Goal: Check status: Check status

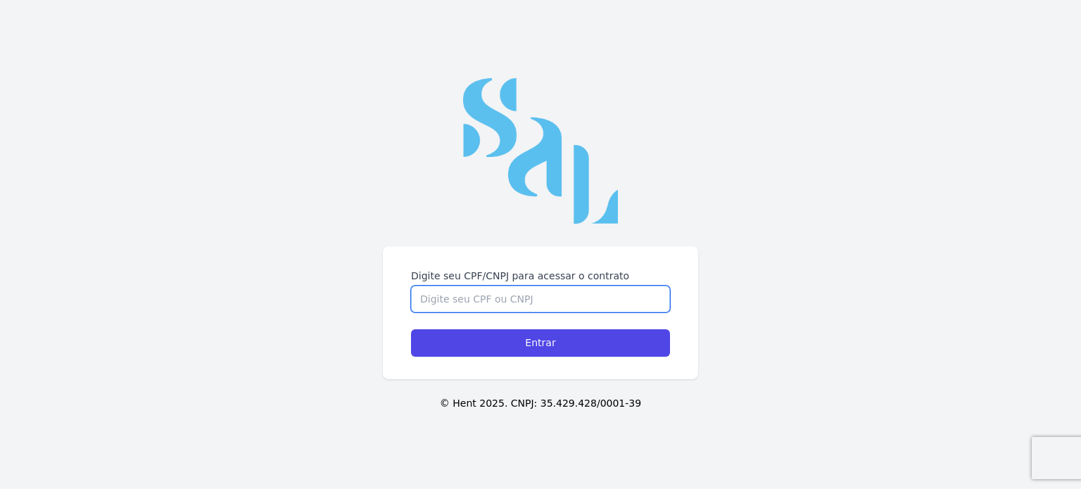
click at [589, 302] on input "Digite seu CPF/CNPJ para acessar o contrato" at bounding box center [540, 299] width 259 height 27
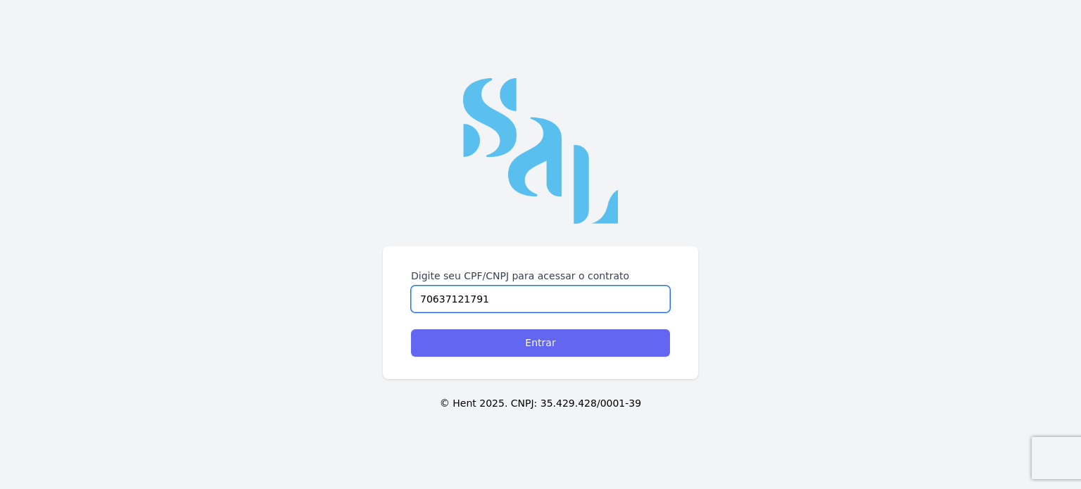
type input "70637121791"
click at [537, 349] on input "Entrar" at bounding box center [540, 342] width 259 height 27
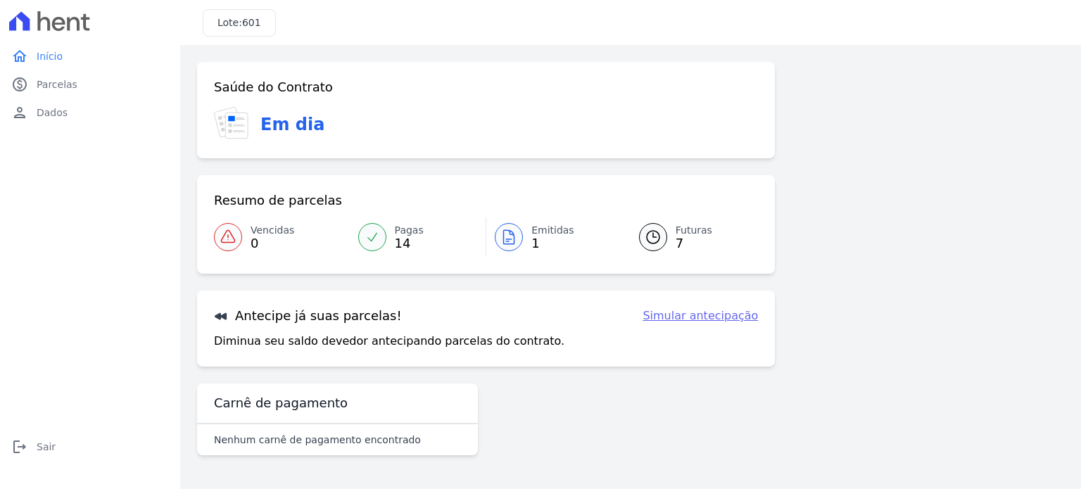
click at [545, 283] on div "Saúde do Contrato Em dia Resumo de parcelas Vencidas 0 Pagas 14 Emitidas 1 Futu…" at bounding box center [486, 214] width 578 height 305
click at [558, 228] on span "Emitidas" at bounding box center [552, 230] width 43 height 15
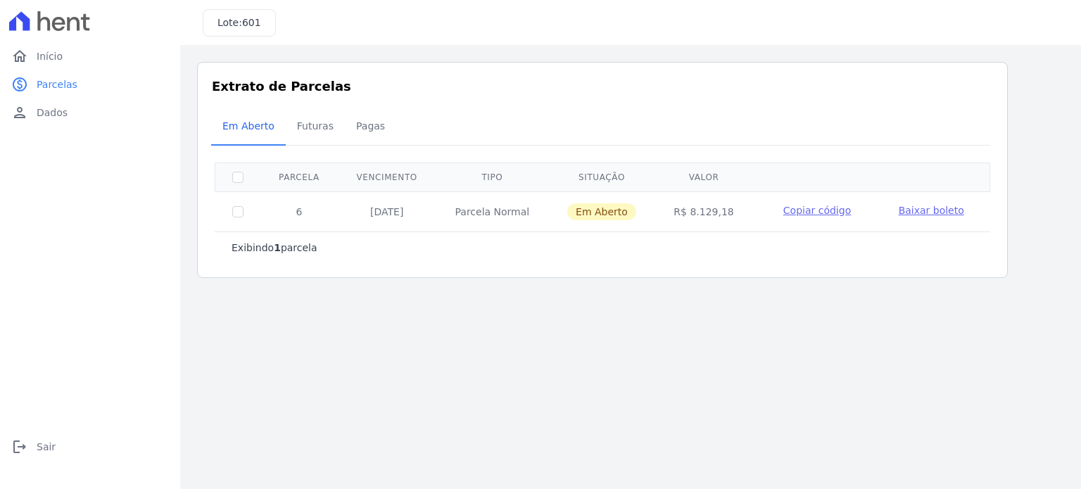
click at [915, 213] on span "Baixar boleto" at bounding box center [930, 210] width 65 height 11
click at [317, 131] on span "Futuras" at bounding box center [314, 126] width 53 height 28
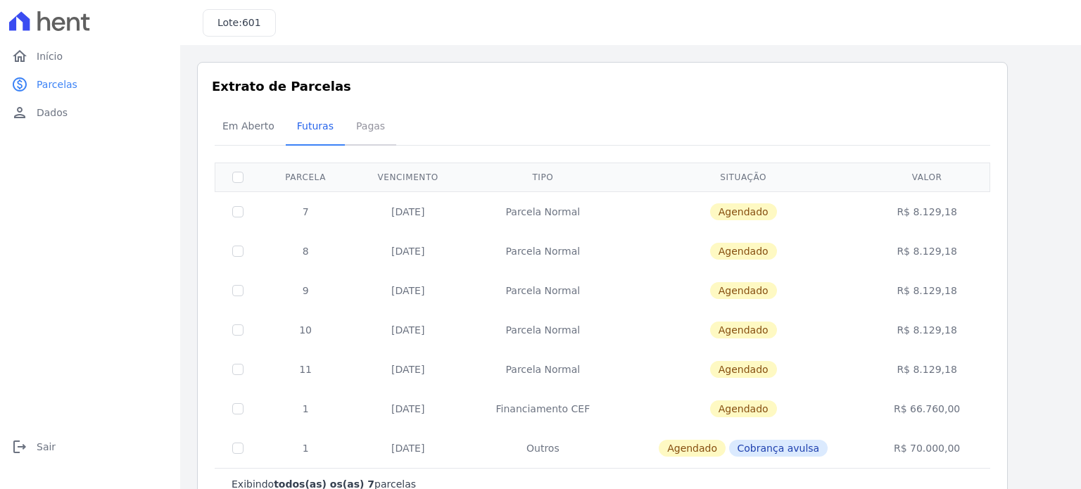
click at [363, 131] on span "Pagas" at bounding box center [371, 126] width 46 height 28
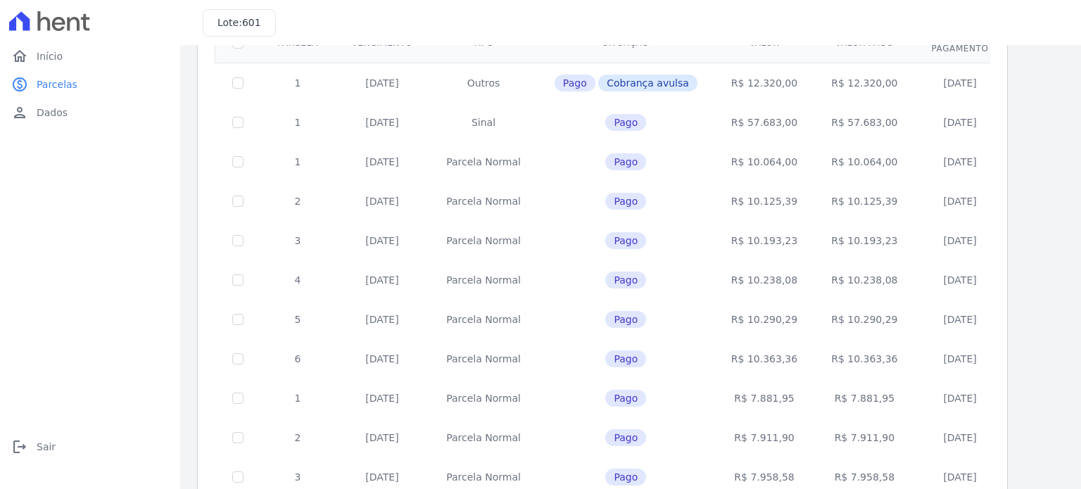
scroll to position [152, 0]
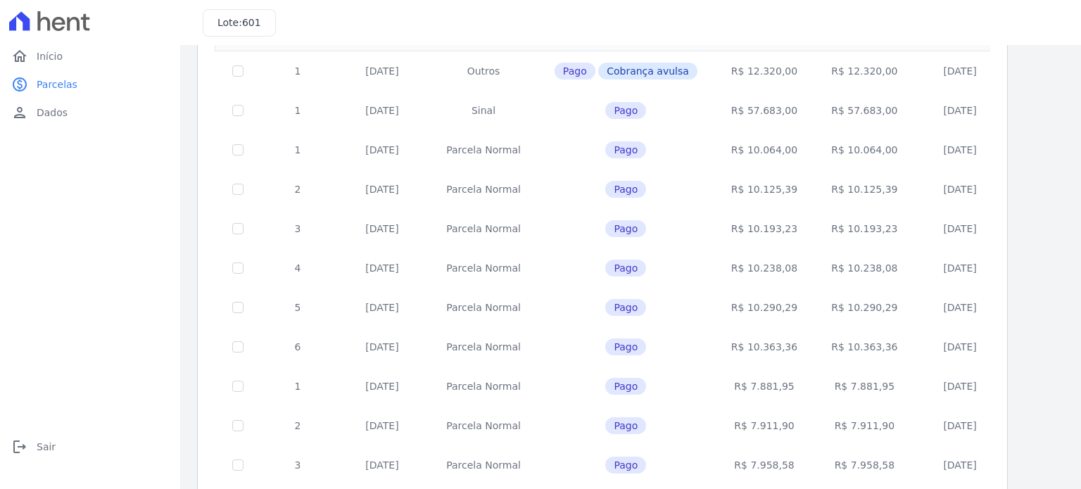
click at [352, 148] on td "10/10/2024" at bounding box center [382, 149] width 94 height 39
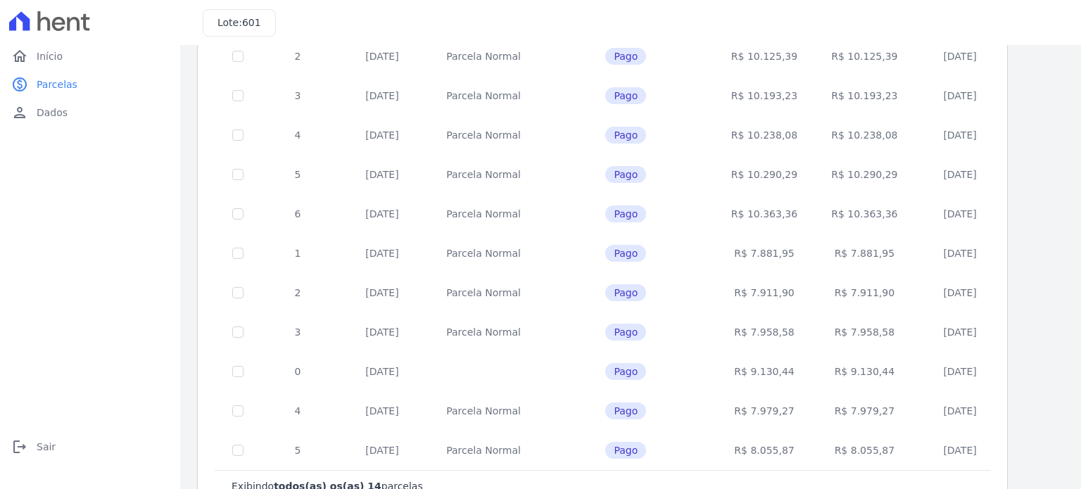
scroll to position [327, 0]
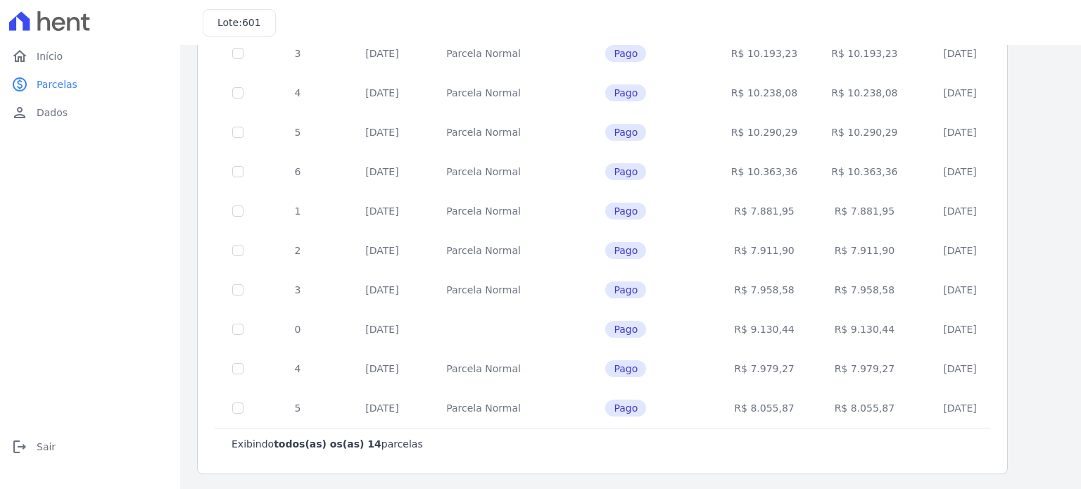
click at [352, 148] on td "10/02/2025" at bounding box center [382, 132] width 94 height 39
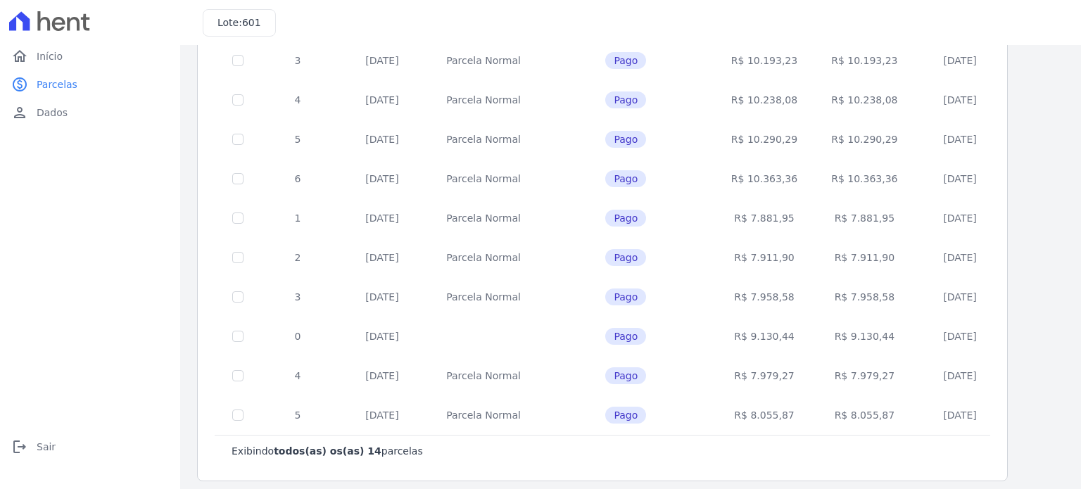
click at [117, 199] on div "home Início home Início paid Parcelas paid Parcelas person Dados person Dados l…" at bounding box center [90, 259] width 169 height 435
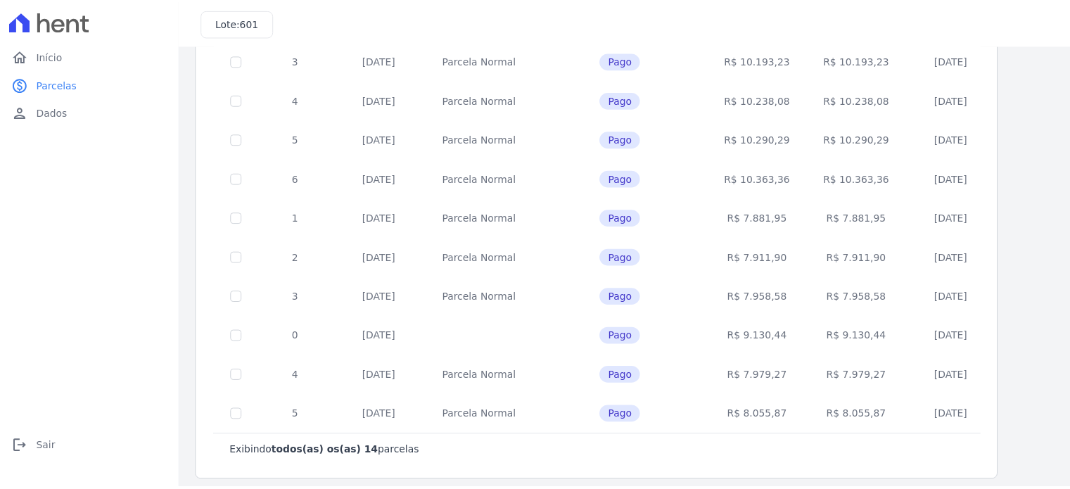
scroll to position [0, 0]
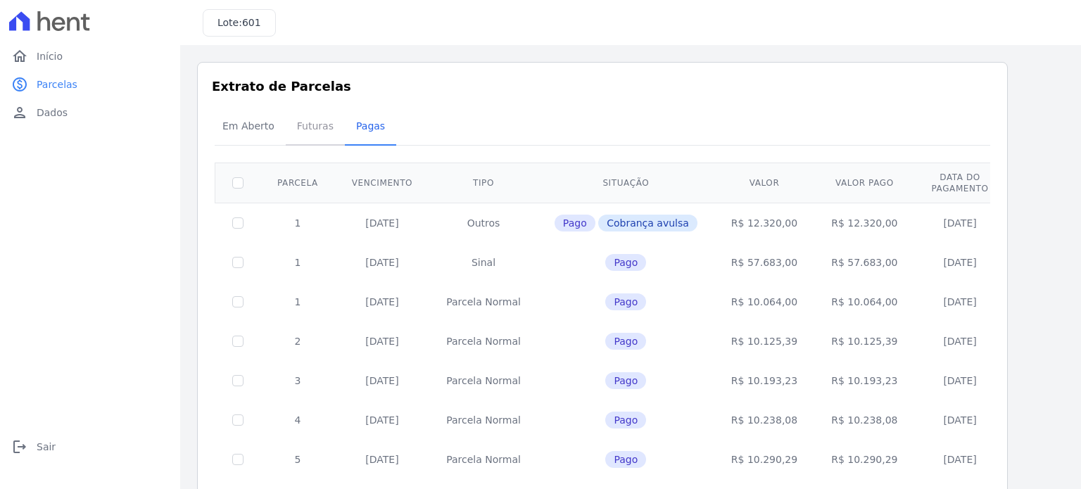
click at [306, 132] on span "Futuras" at bounding box center [314, 126] width 53 height 28
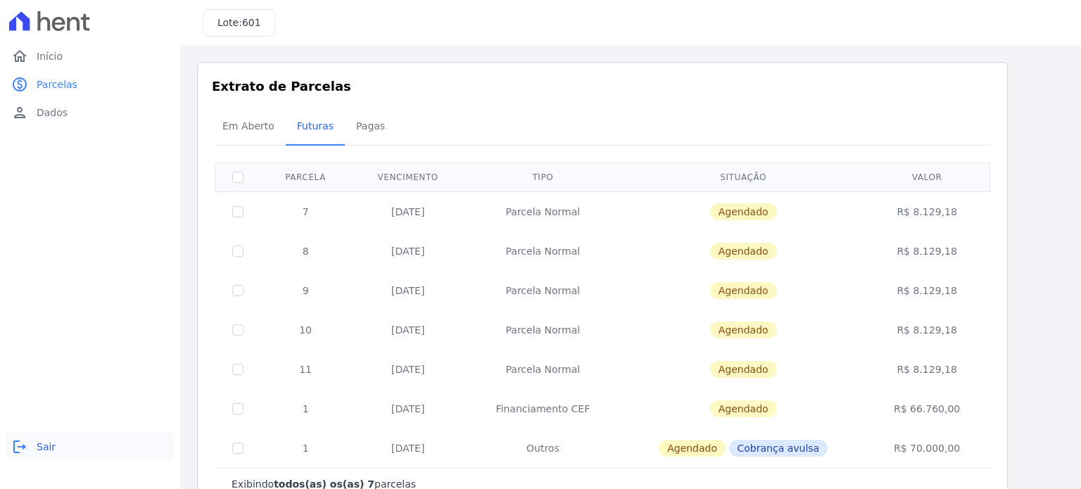
click at [49, 452] on span "Sair" at bounding box center [46, 447] width 19 height 14
